Goal: Information Seeking & Learning: Learn about a topic

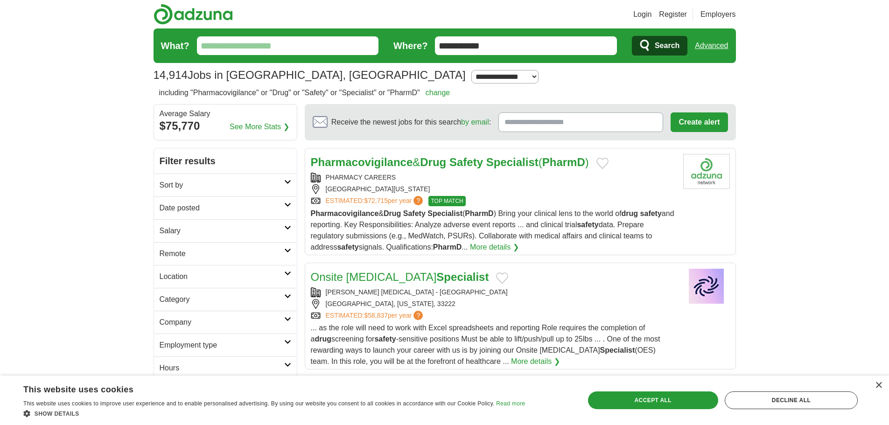
click at [509, 247] on link "More details ❯" at bounding box center [494, 247] width 49 height 11
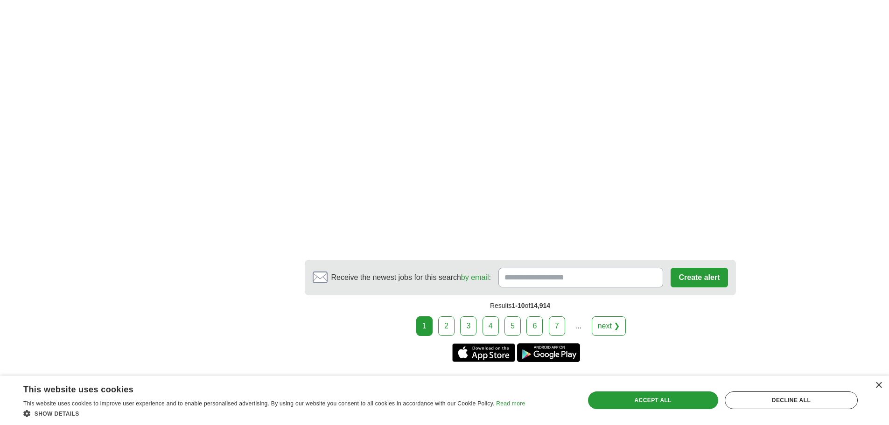
scroll to position [1820, 0]
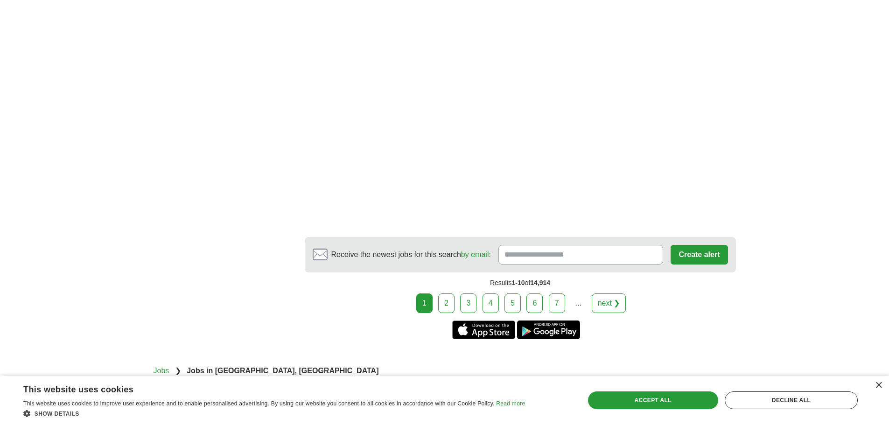
click at [442, 293] on link "2" at bounding box center [446, 303] width 16 height 20
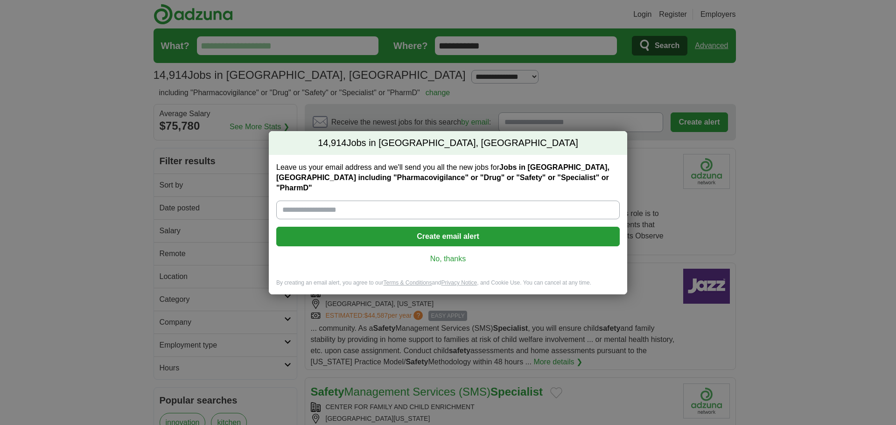
click at [457, 254] on link "No, thanks" at bounding box center [448, 259] width 328 height 10
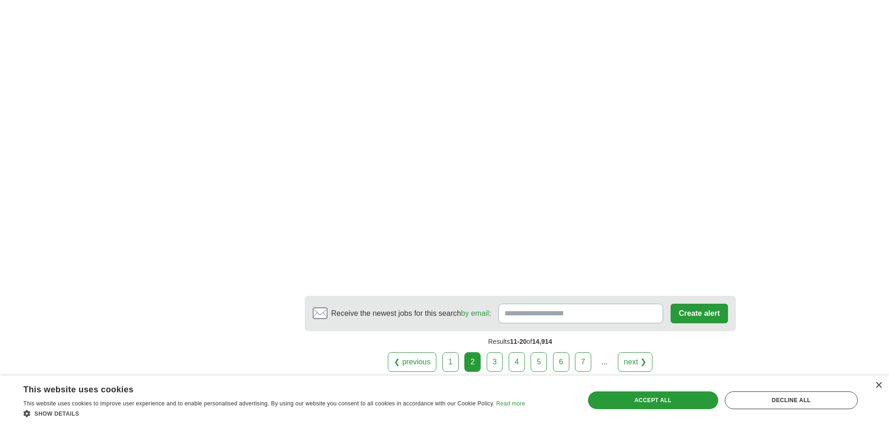
scroll to position [1633, 0]
